Goal: Transaction & Acquisition: Purchase product/service

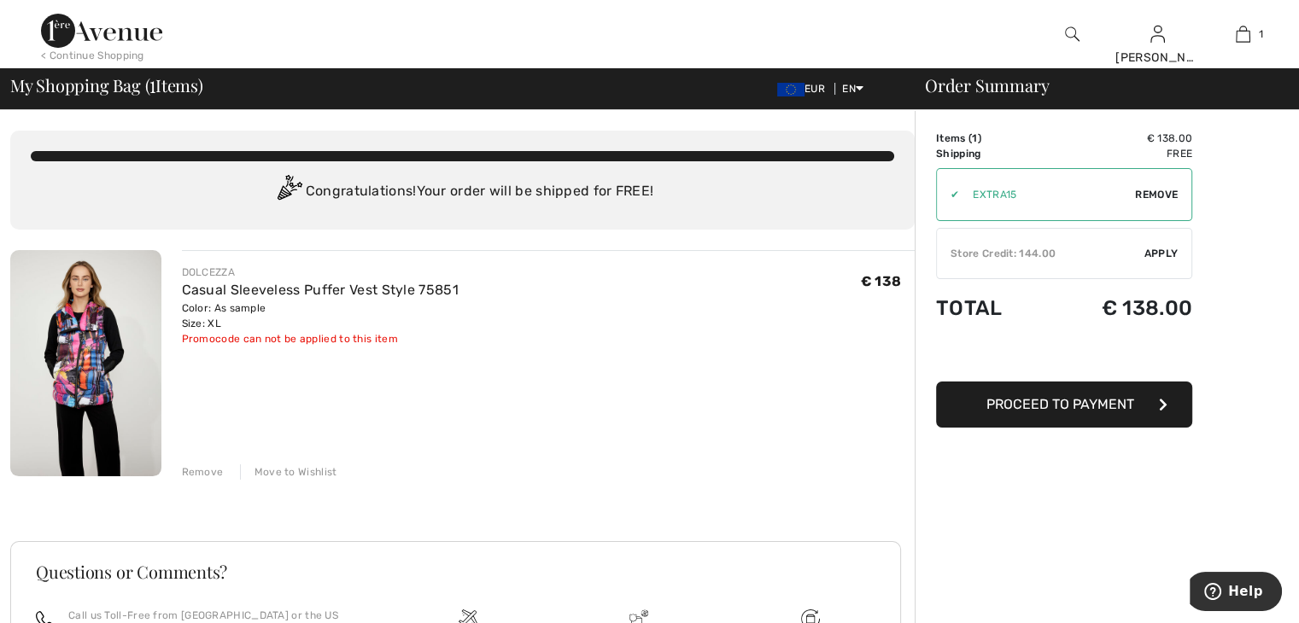
click at [1033, 253] on div "Store Credit: 144.00" at bounding box center [1040, 253] width 207 height 15
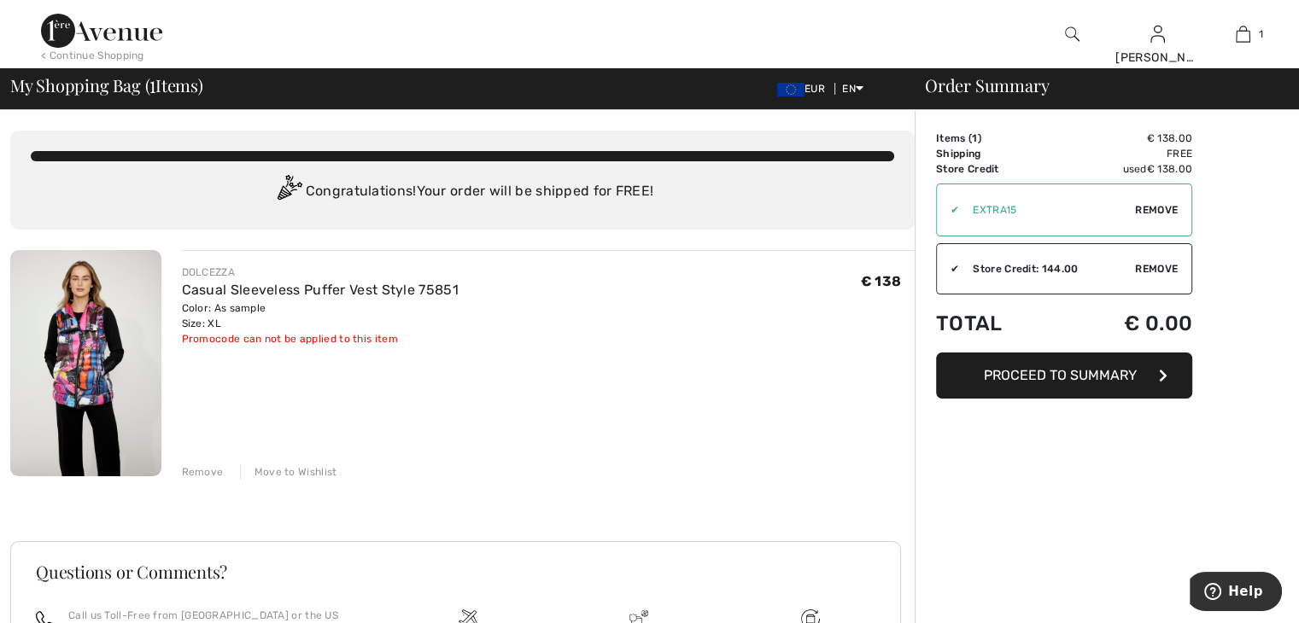
click at [1087, 377] on span "Proceed to Summary" at bounding box center [1060, 375] width 153 height 16
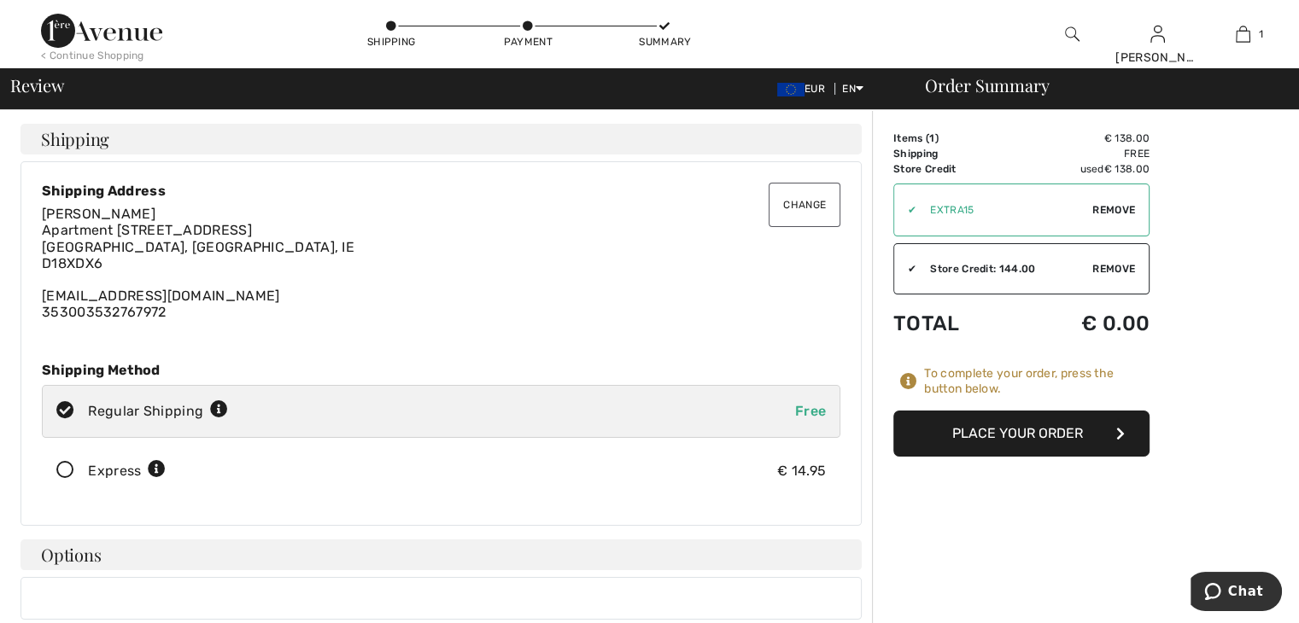
scroll to position [171, 0]
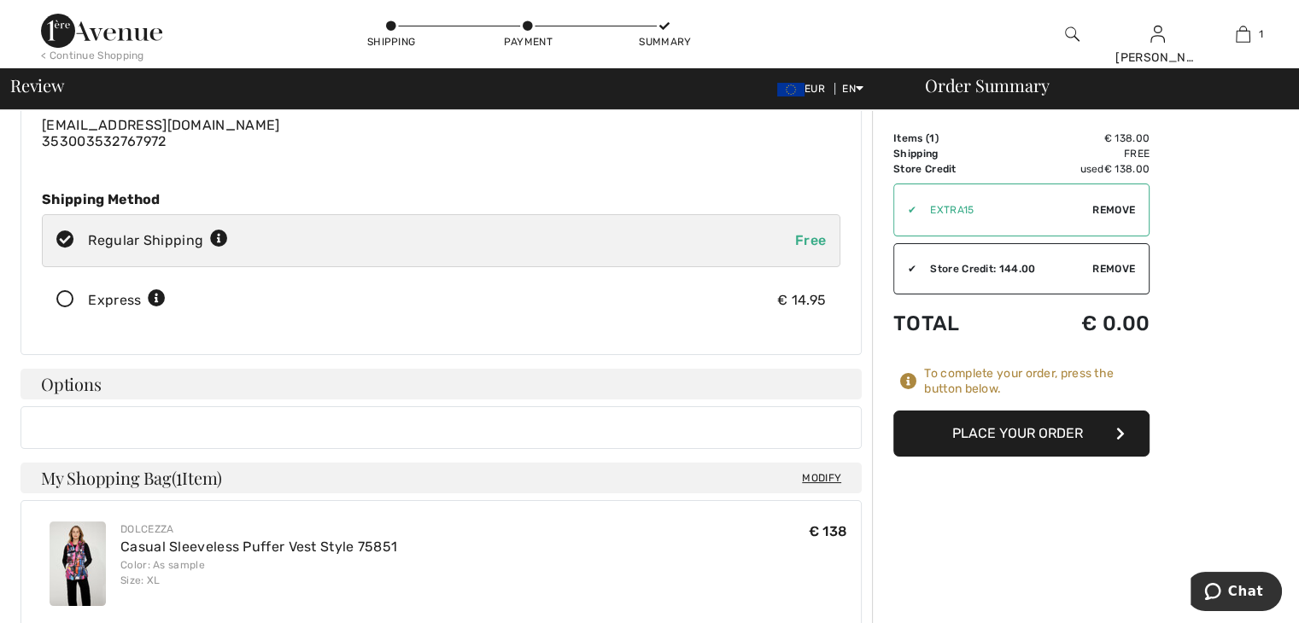
click at [1009, 438] on button "Place Your Order" at bounding box center [1021, 434] width 256 height 46
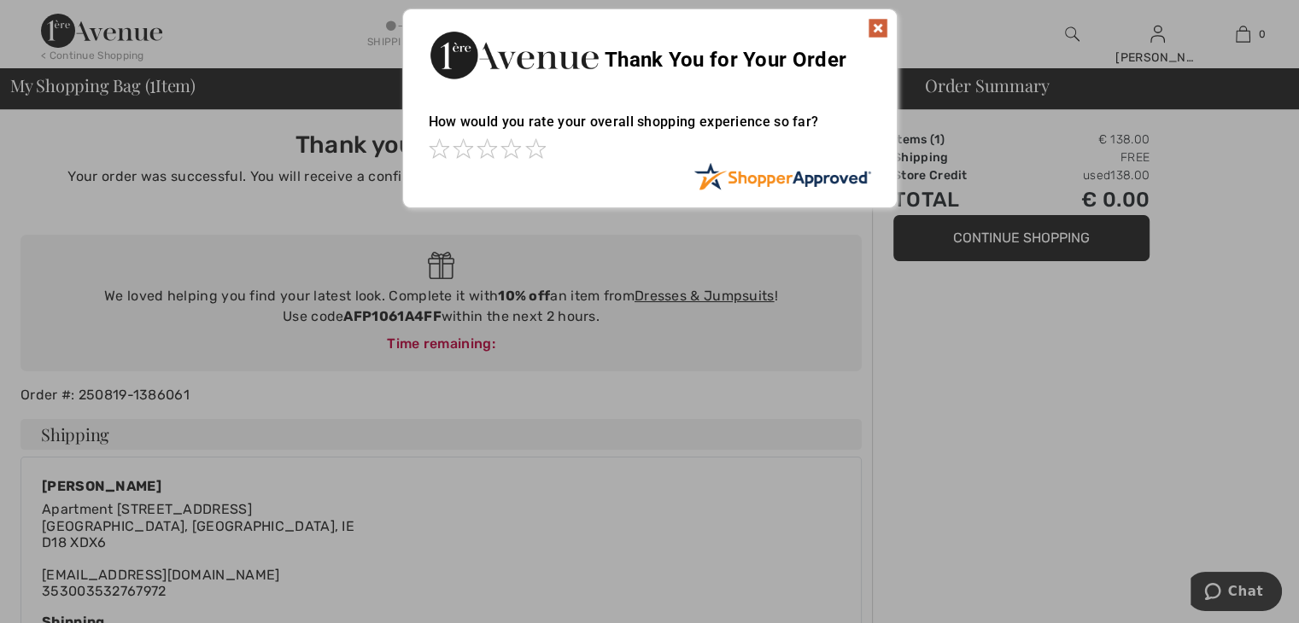
click at [871, 28] on img at bounding box center [877, 28] width 20 height 20
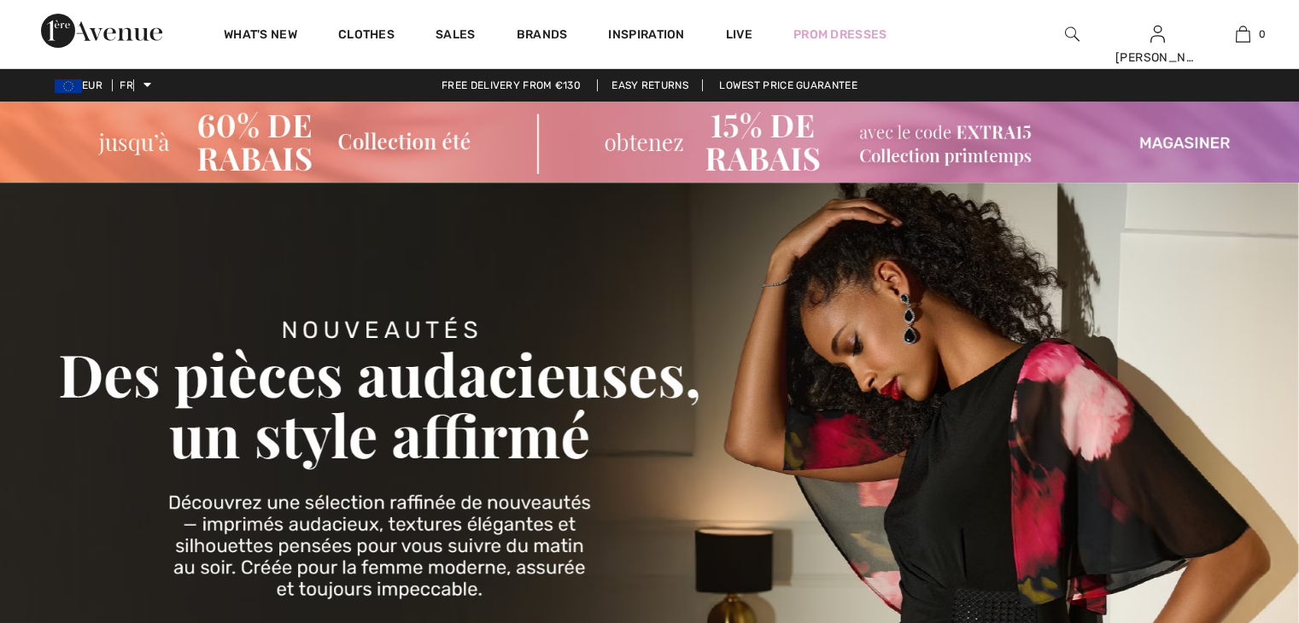
checkbox input "true"
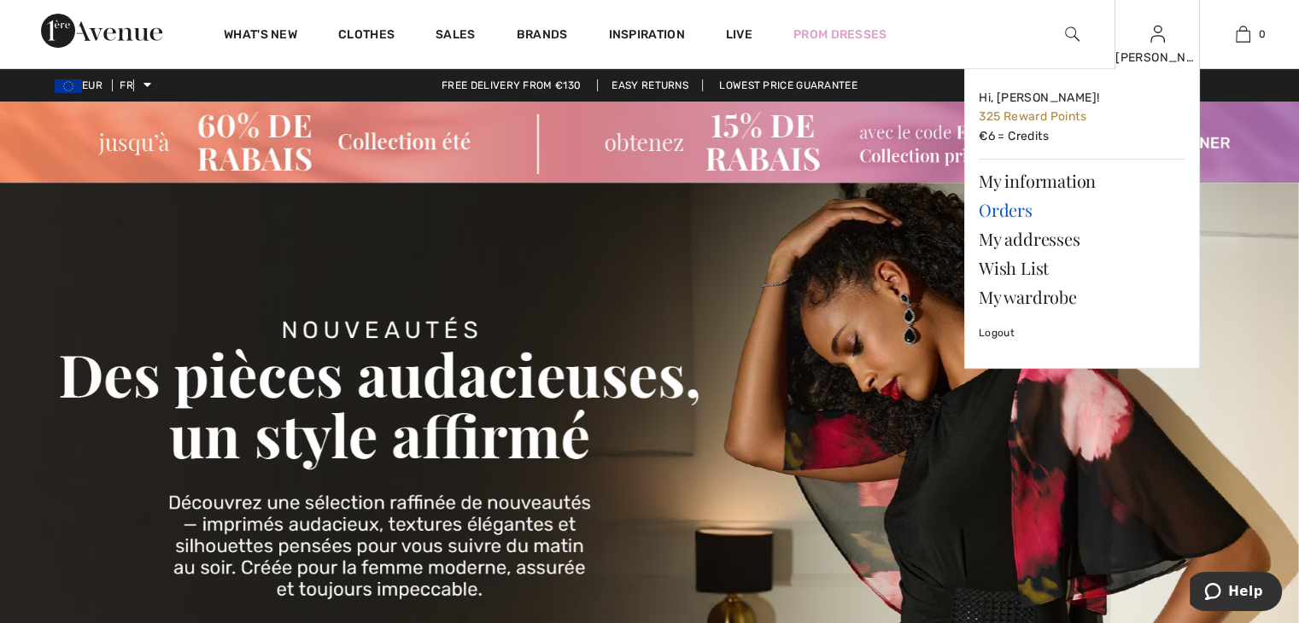
click at [1021, 209] on font "Orders" at bounding box center [1005, 209] width 54 height 23
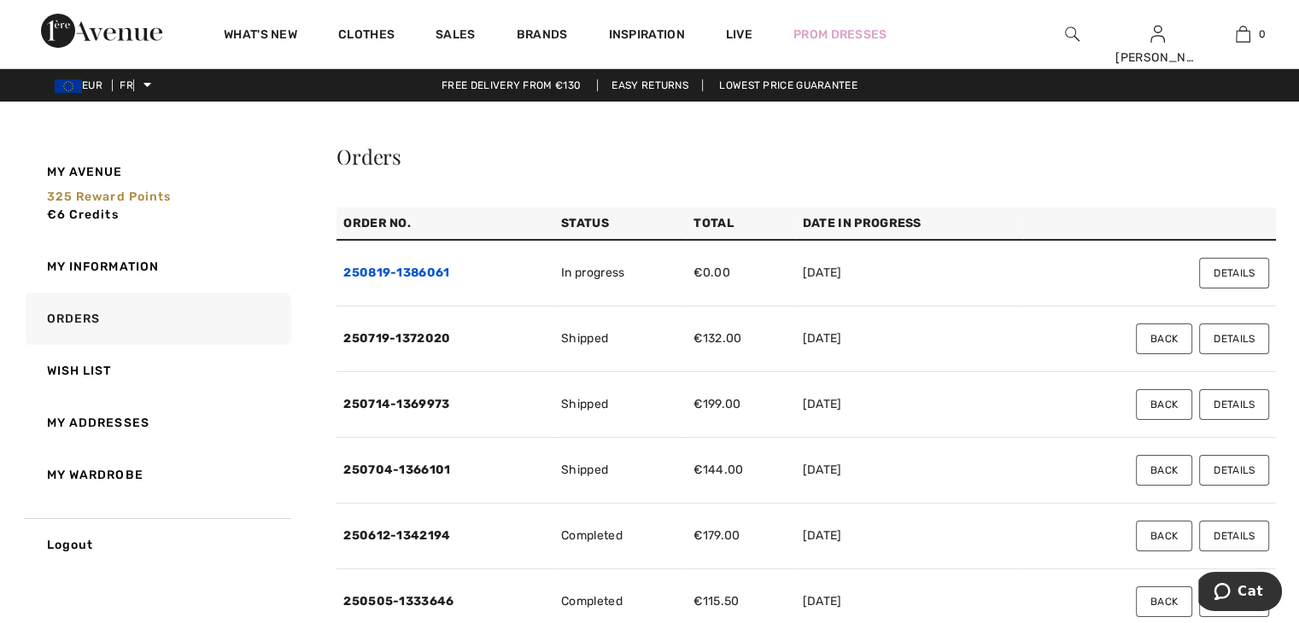
click at [417, 277] on font "250819-1386061" at bounding box center [396, 273] width 106 height 15
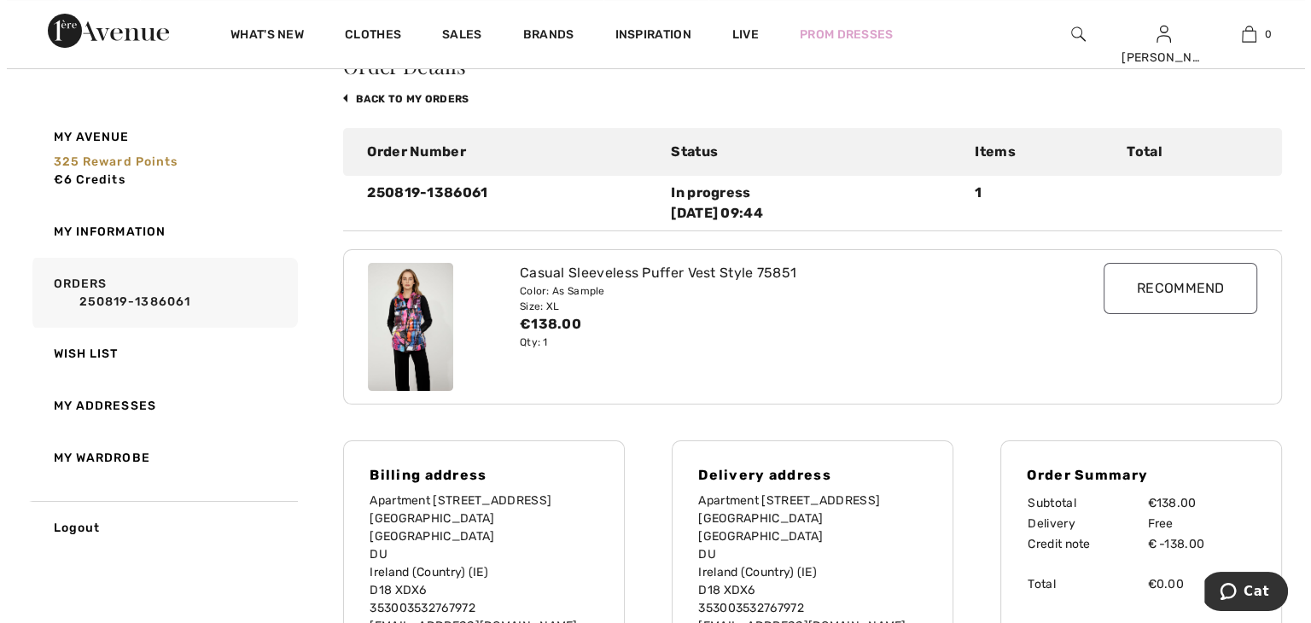
scroll to position [171, 0]
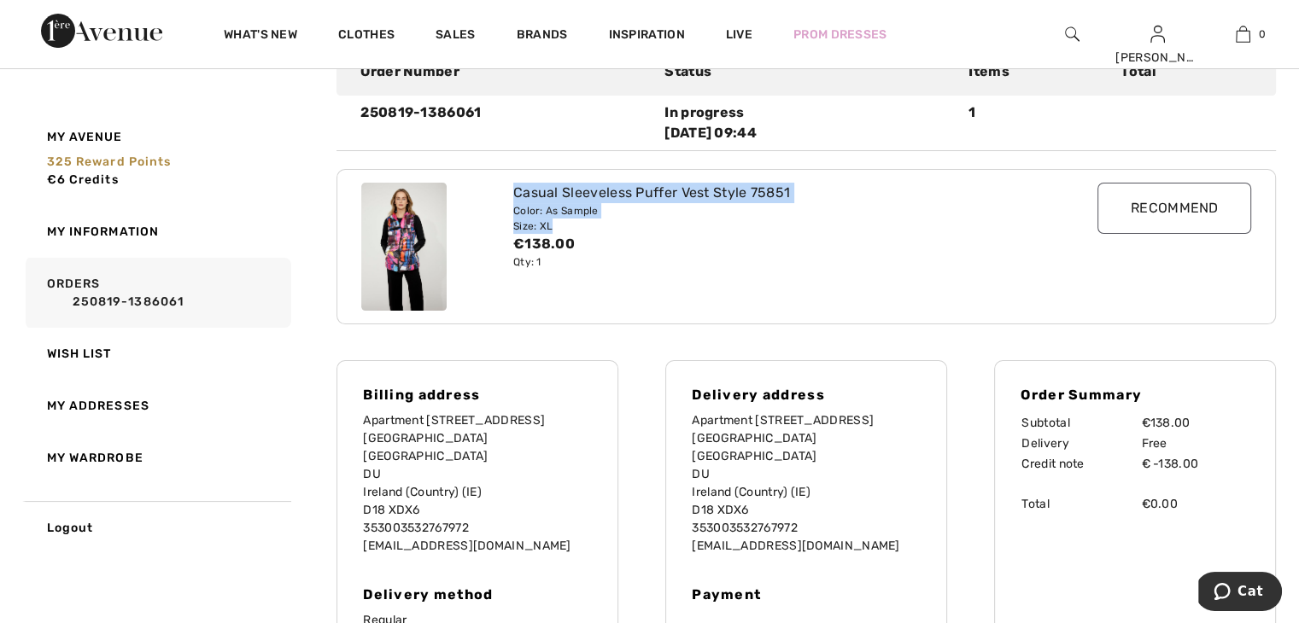
drag, startPoint x: 512, startPoint y: 195, endPoint x: 621, endPoint y: 218, distance: 110.8
click at [621, 218] on div "Casual Sleeveless Puffer Vest Style 75851 Color: As Sample Size: XL €138.00 Qty…" at bounding box center [768, 247] width 531 height 128
copy div "Casual Sleeveless Puffer Vest Style 75851 Color: As Sample Size: XL"
click at [86, 30] on img at bounding box center [101, 31] width 121 height 34
click at [1076, 28] on img at bounding box center [1072, 34] width 15 height 20
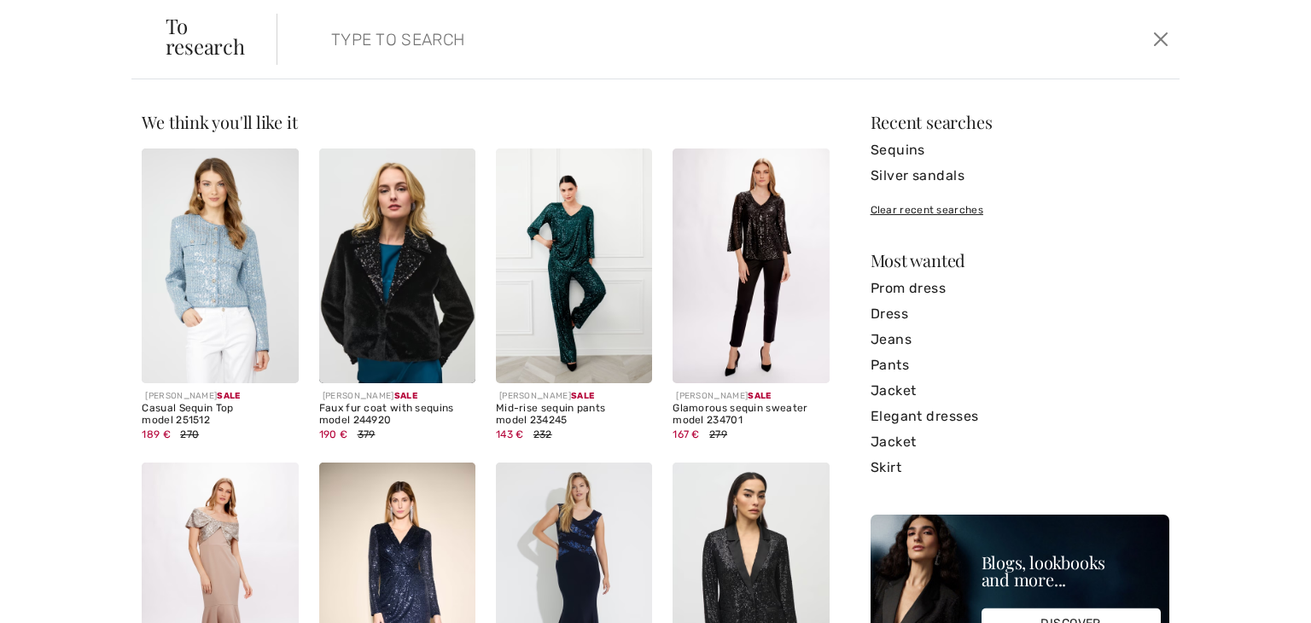
paste input "Casual Sleeveless Puffer Vest Style 75851 Color: As Sample Size: XL"
type input "Casual Sleeveless Puffer Vest Style 75851 Color: As Sample Size: XL"
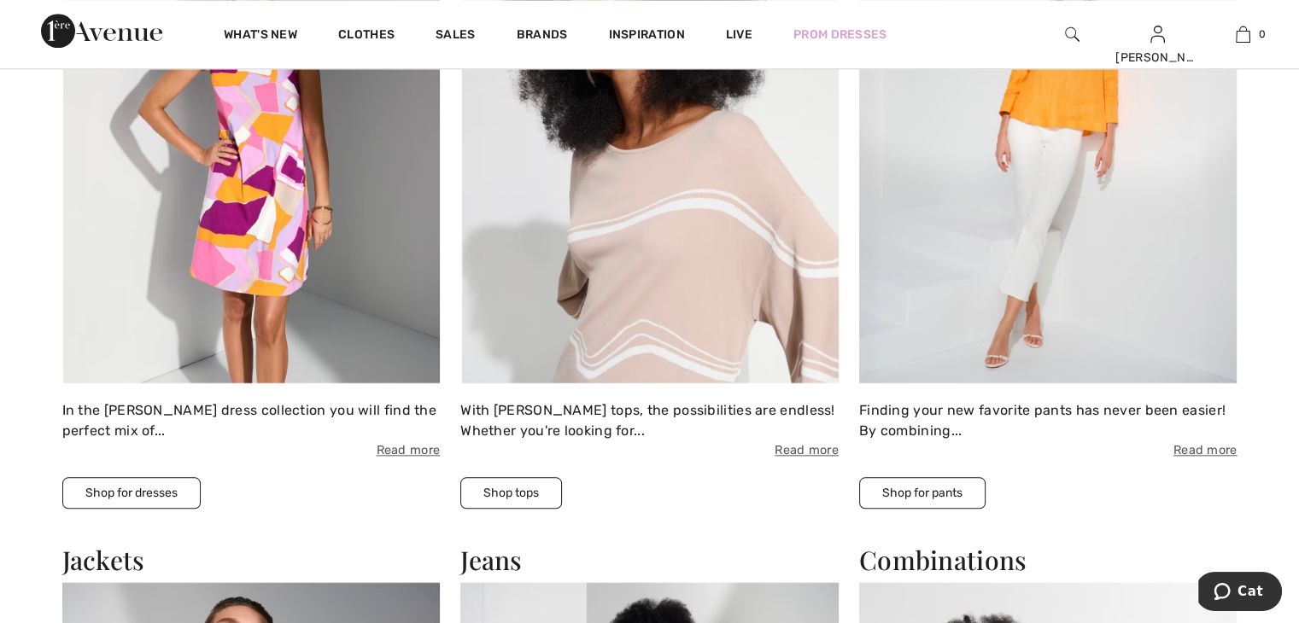
scroll to position [1708, 0]
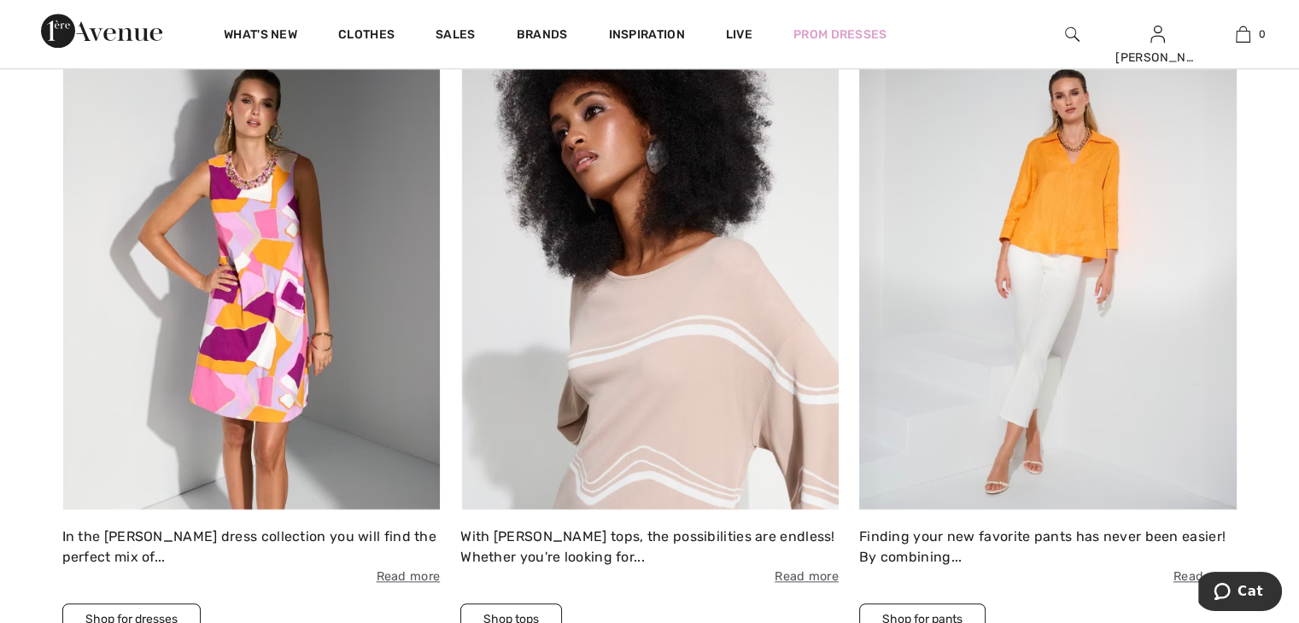
click at [1069, 35] on img at bounding box center [1072, 34] width 15 height 20
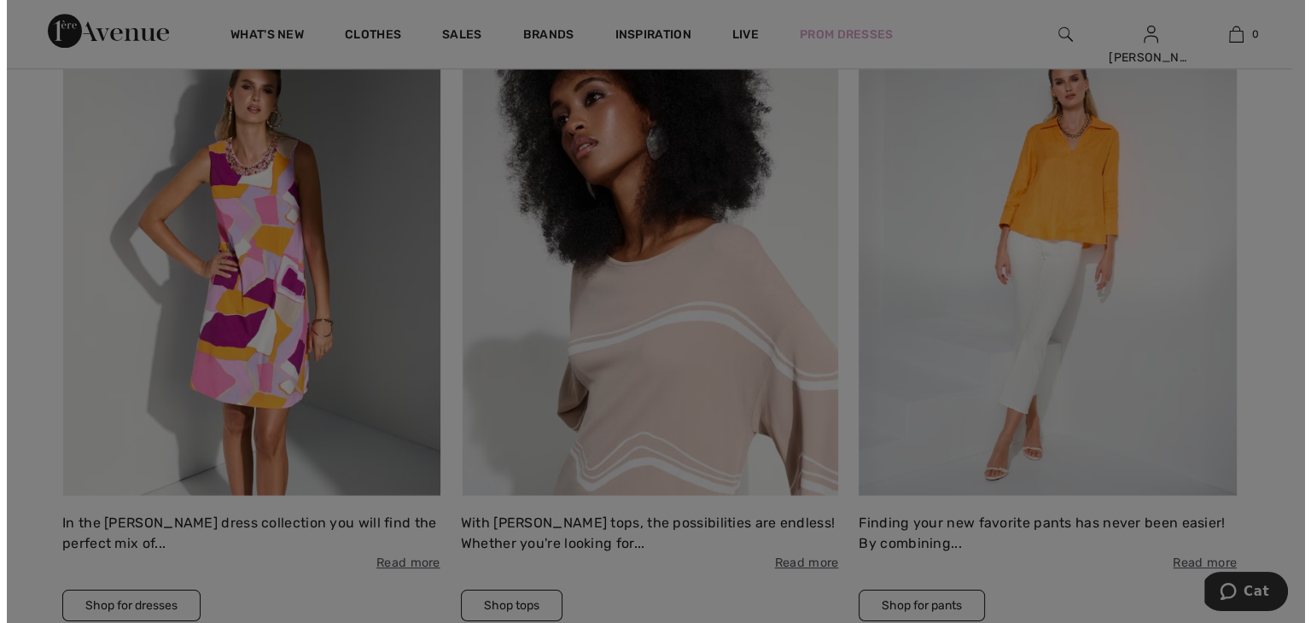
scroll to position [1721, 0]
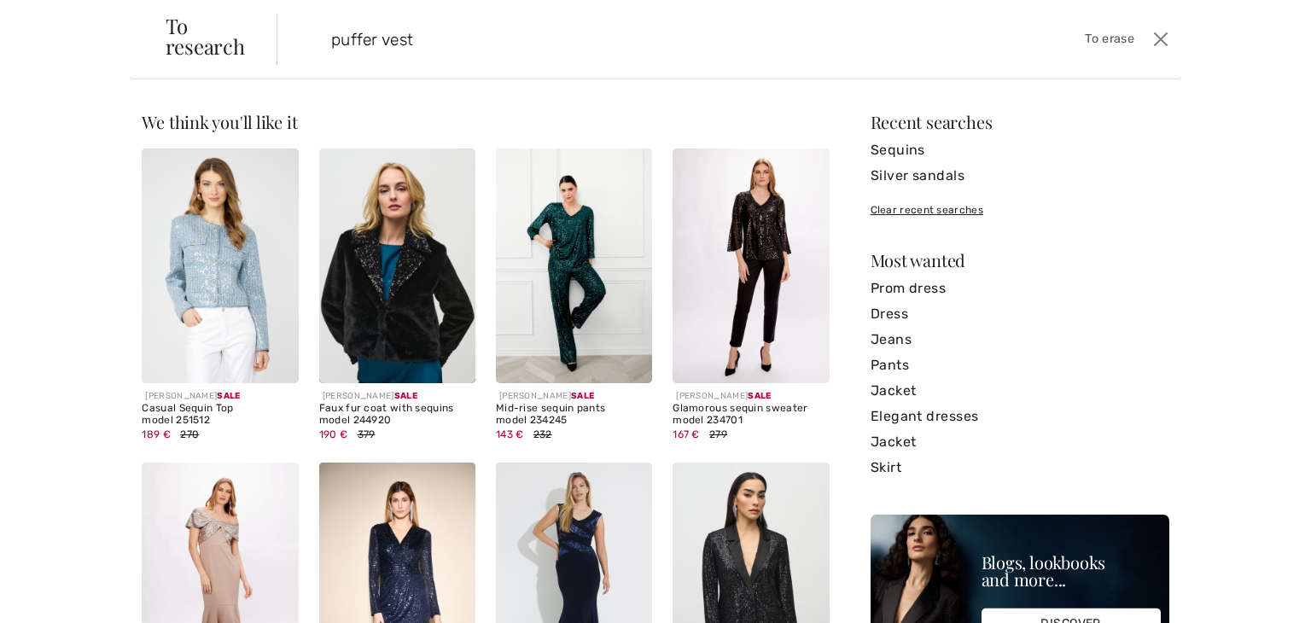
type input "puffer vest"
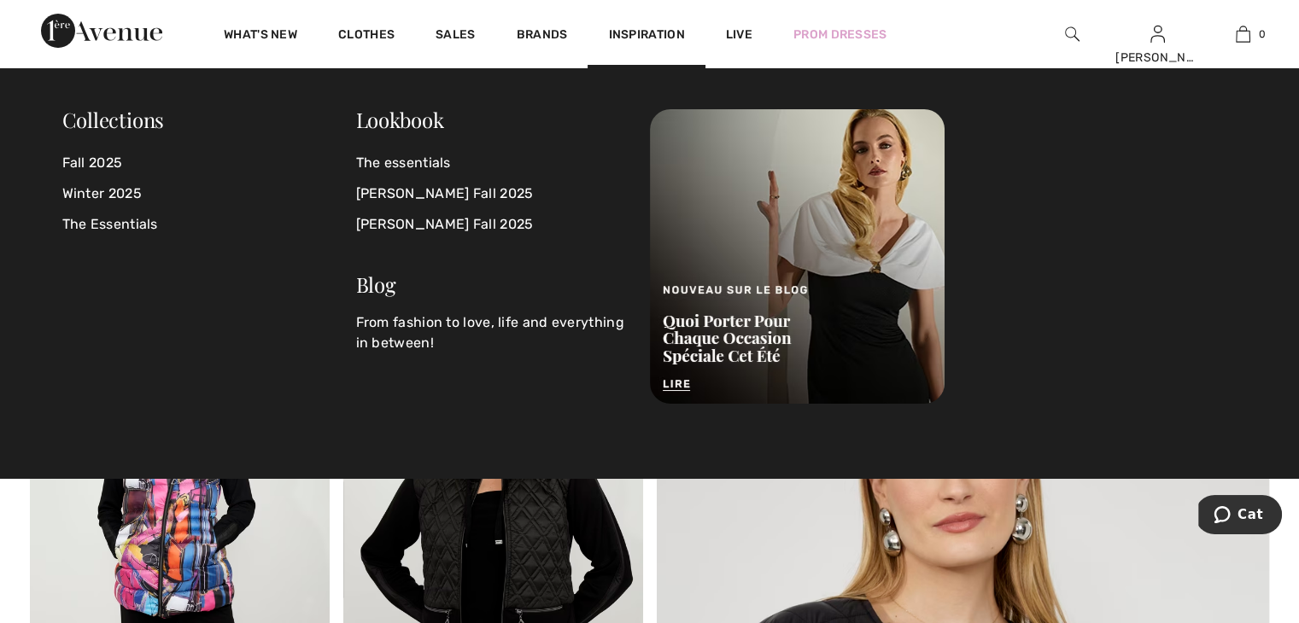
click at [1068, 36] on img at bounding box center [1072, 34] width 15 height 20
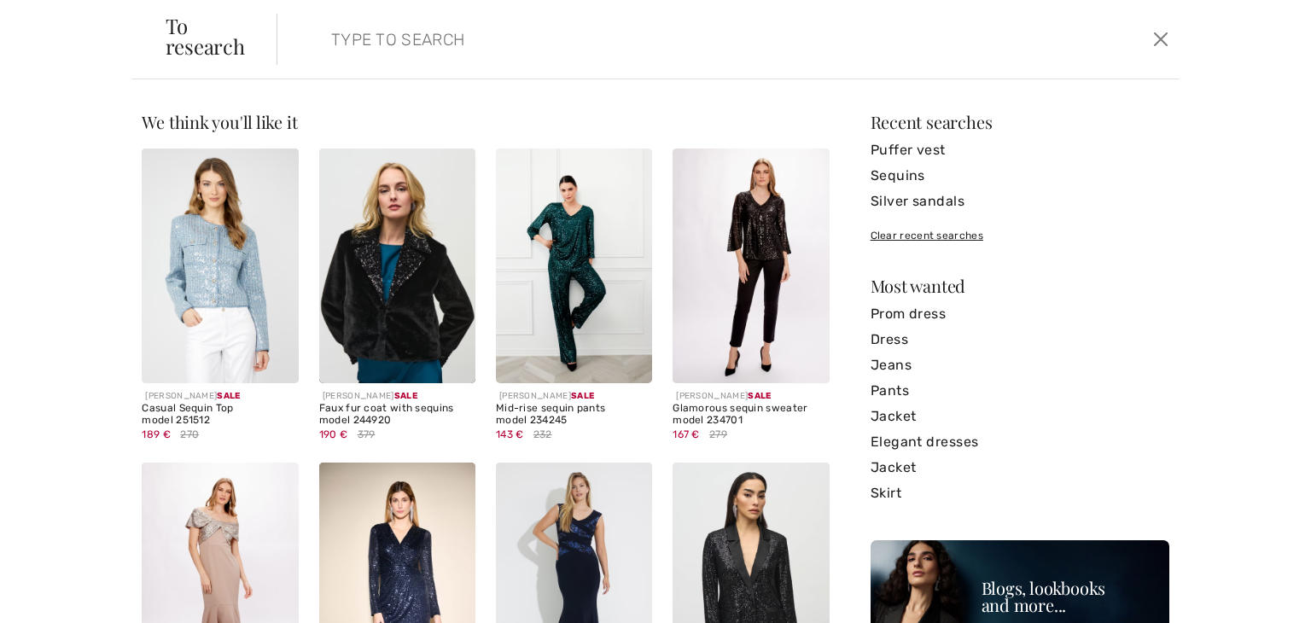
paste input "Dolcezza Casual Sleeveless Puffer Vest Style 75851"
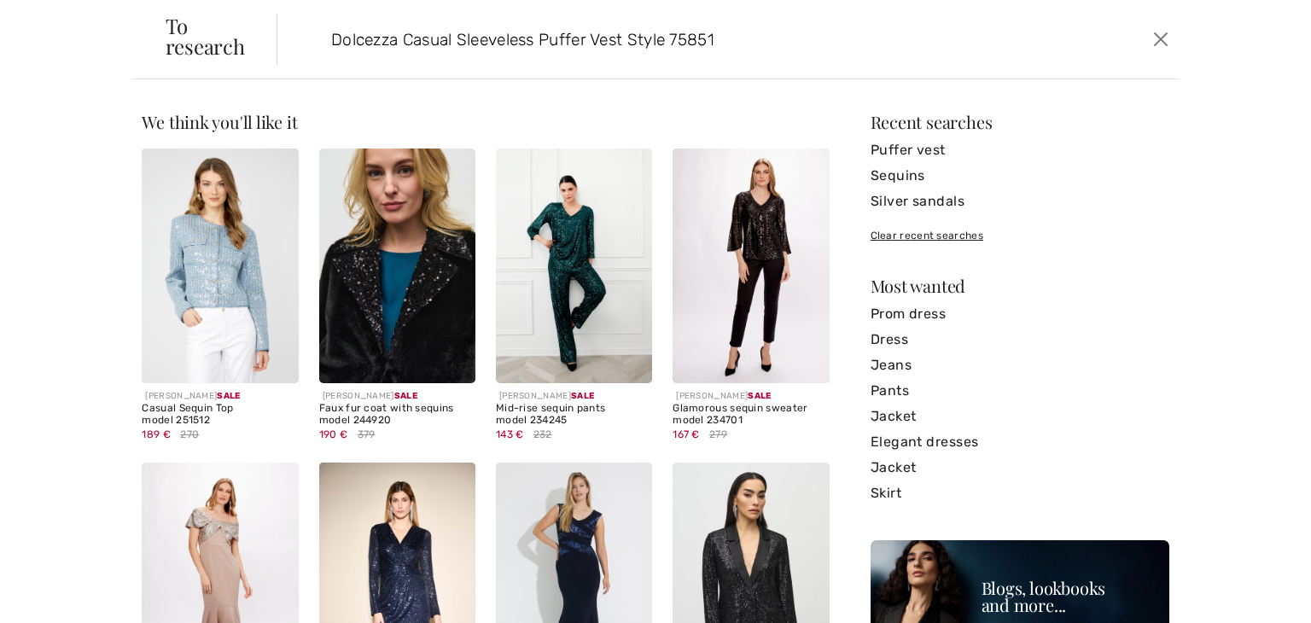
type input "Dolcezza Casual Sleeveless Puffer Vest Style 75851"
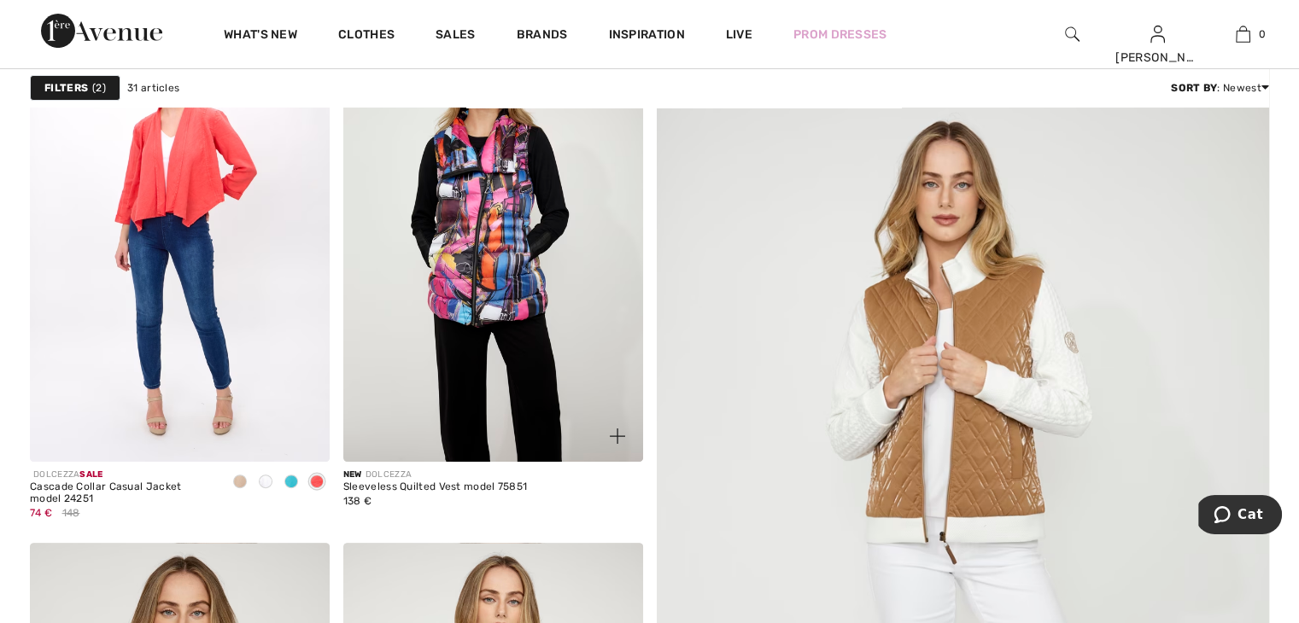
scroll to position [171, 0]
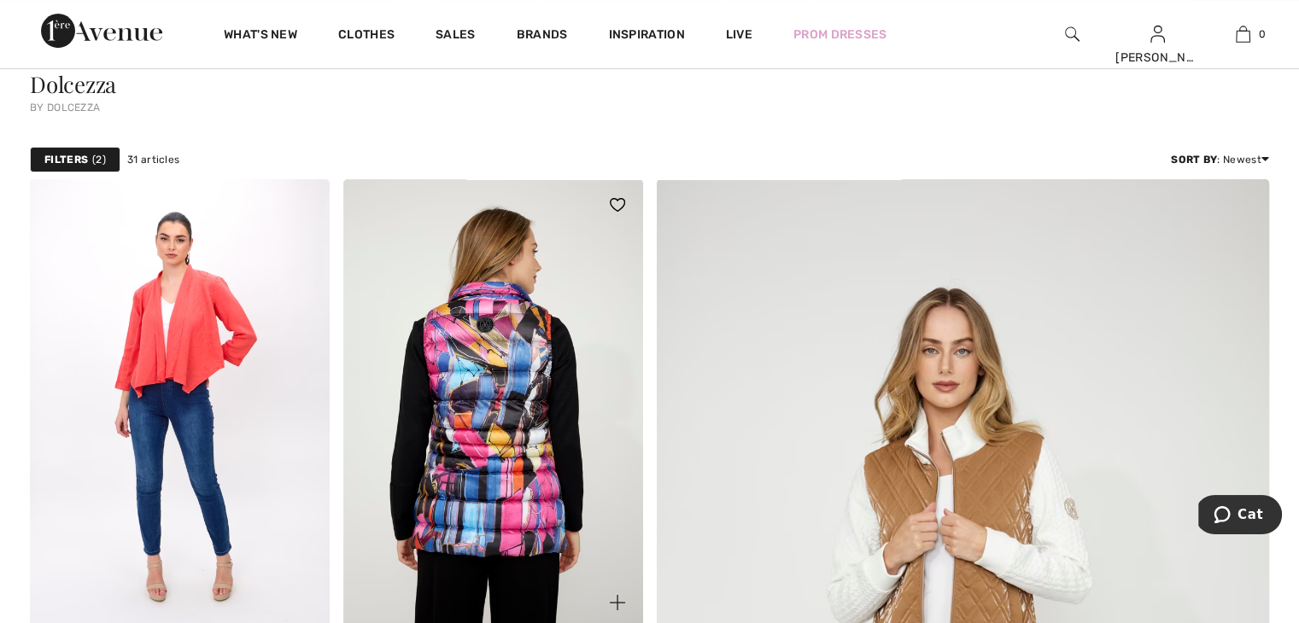
click at [484, 326] on img at bounding box center [493, 403] width 300 height 449
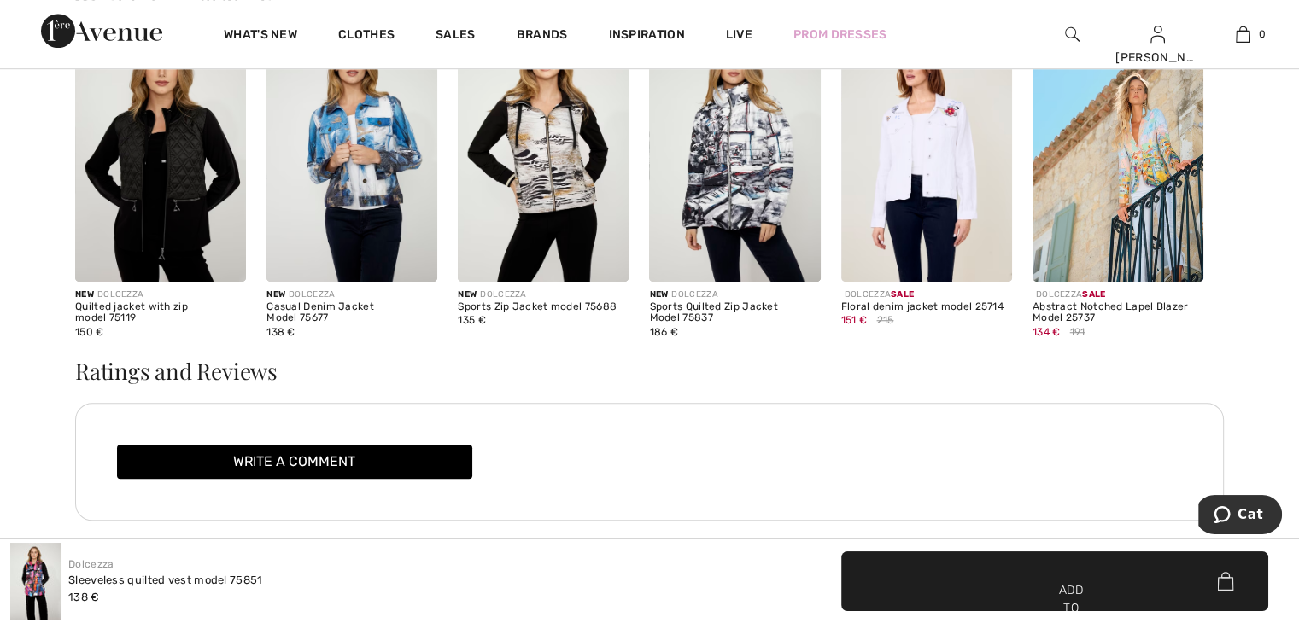
scroll to position [1195, 0]
